Goal: Task Accomplishment & Management: Use online tool/utility

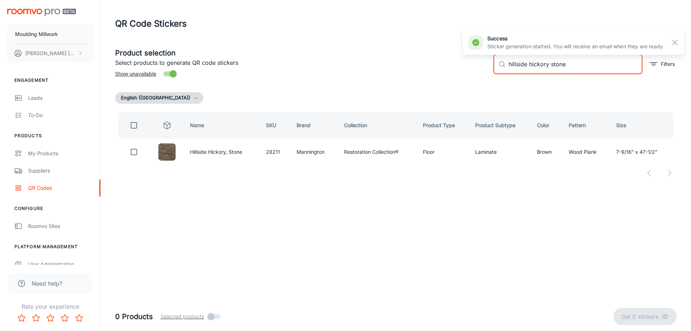
drag, startPoint x: 571, startPoint y: 64, endPoint x: 476, endPoint y: 63, distance: 95.1
click at [476, 63] on div "Product selection Select products to generate QR code stickers Show unavailable…" at bounding box center [392, 61] width 567 height 39
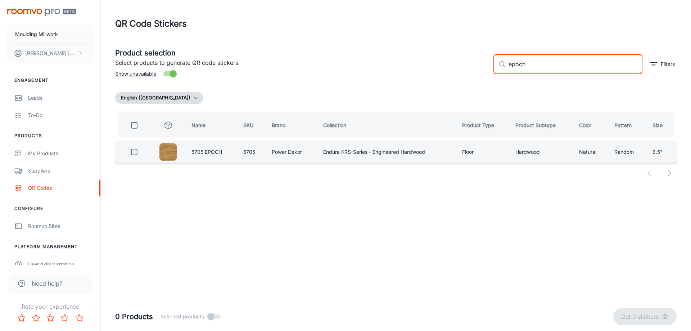
type input "epoch"
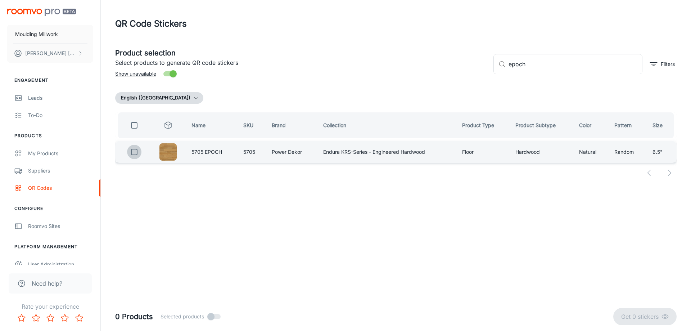
click at [135, 150] on input "checkbox" at bounding box center [134, 152] width 14 height 14
checkbox input "true"
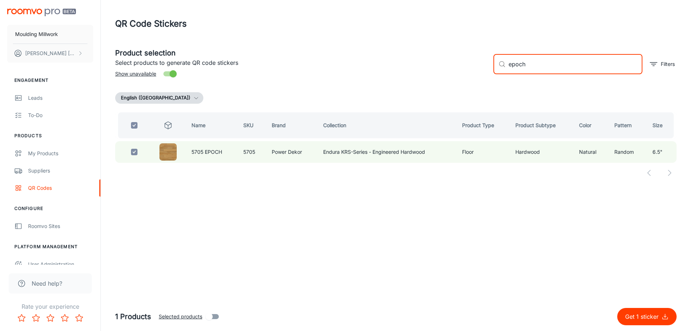
drag, startPoint x: 516, startPoint y: 66, endPoint x: 503, endPoint y: 65, distance: 13.3
click at [503, 65] on div "​ epoch ​" at bounding box center [568, 64] width 149 height 20
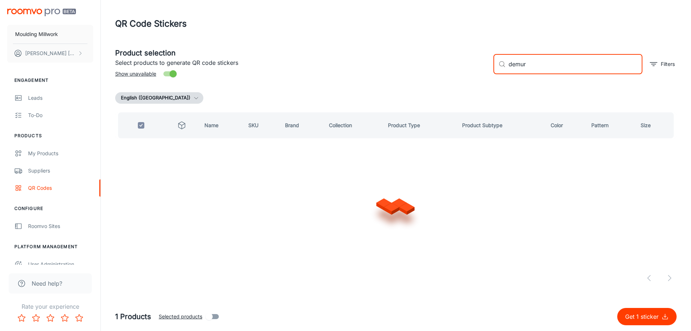
type input "demure"
checkbox input "false"
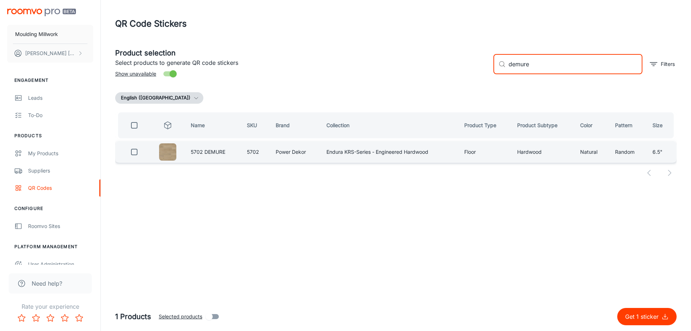
type input "demure"
click at [136, 152] on input "checkbox" at bounding box center [134, 152] width 14 height 14
checkbox input "true"
drag, startPoint x: 534, startPoint y: 64, endPoint x: 476, endPoint y: 66, distance: 57.6
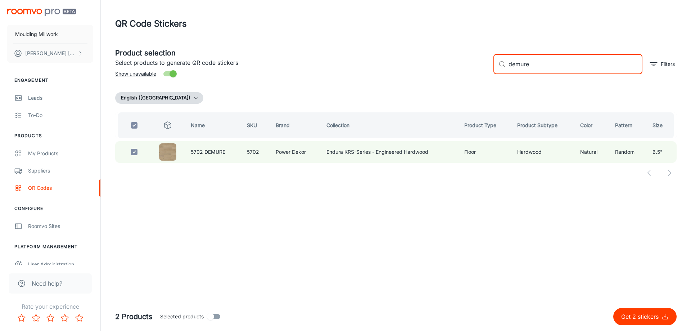
click at [476, 66] on div "Product selection Select products to generate QR code stickers Show unavailable…" at bounding box center [392, 61] width 567 height 39
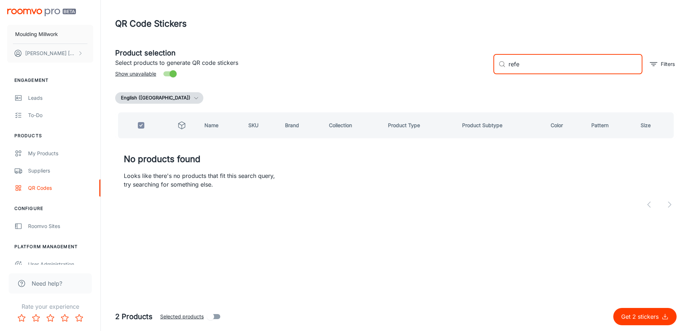
type input "ref"
checkbox input "false"
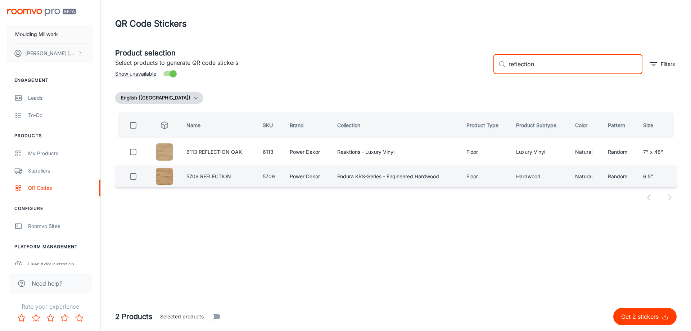
type input "reflection"
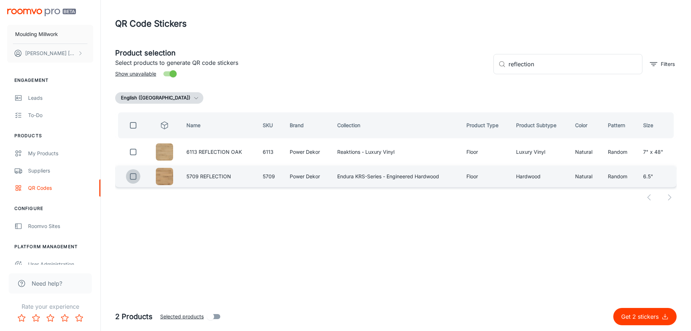
click at [132, 175] on input "checkbox" at bounding box center [133, 176] width 14 height 14
click at [650, 316] on p "Get 3 stickers" at bounding box center [641, 316] width 40 height 9
checkbox input "false"
